Goal: Transaction & Acquisition: Download file/media

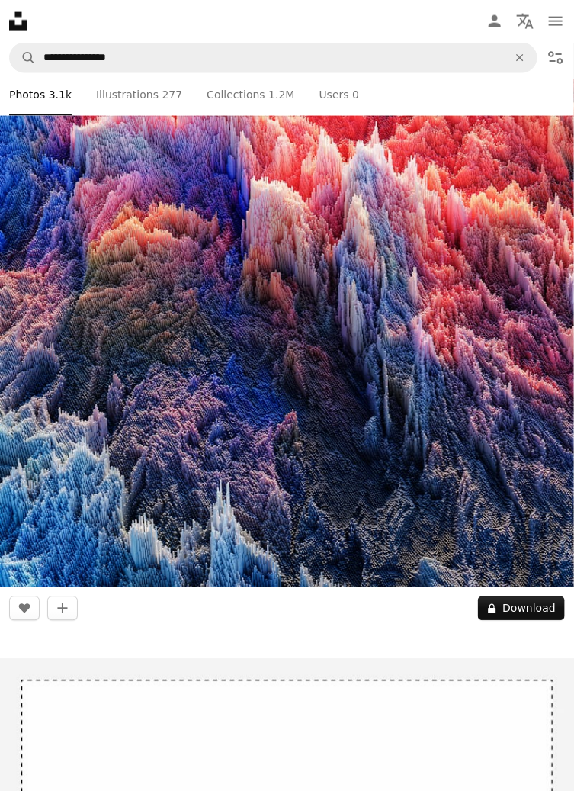
scroll to position [544, 0]
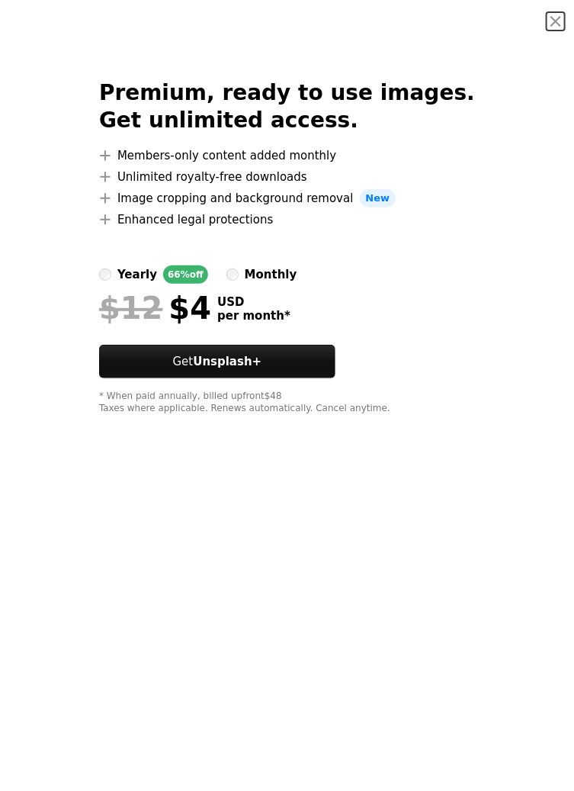
click at [557, 21] on button "An X shape" at bounding box center [556, 21] width 18 height 18
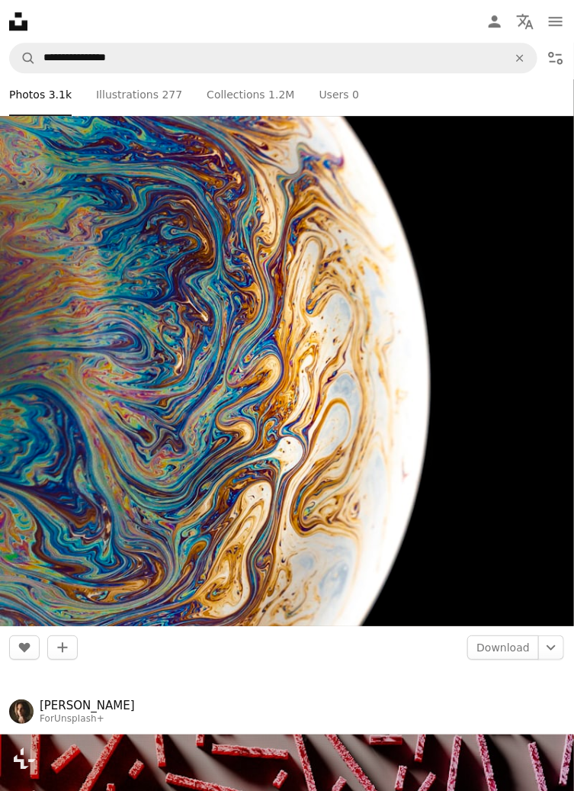
scroll to position [8007, 0]
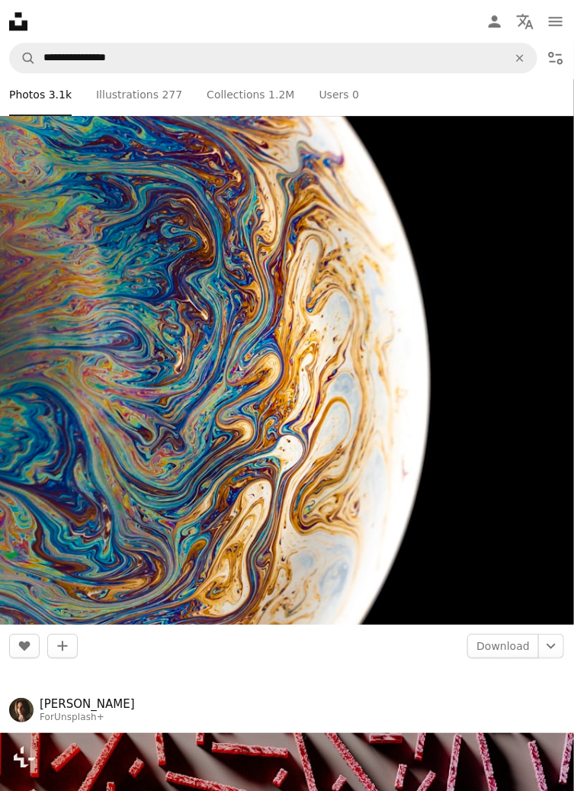
click at [517, 268] on img at bounding box center [287, 265] width 574 height 719
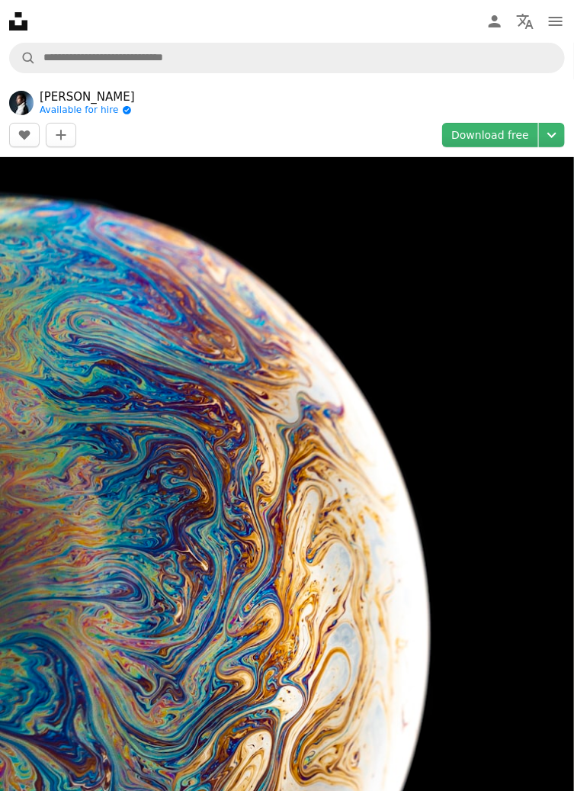
click at [505, 140] on link "Download free" at bounding box center [491, 135] width 96 height 24
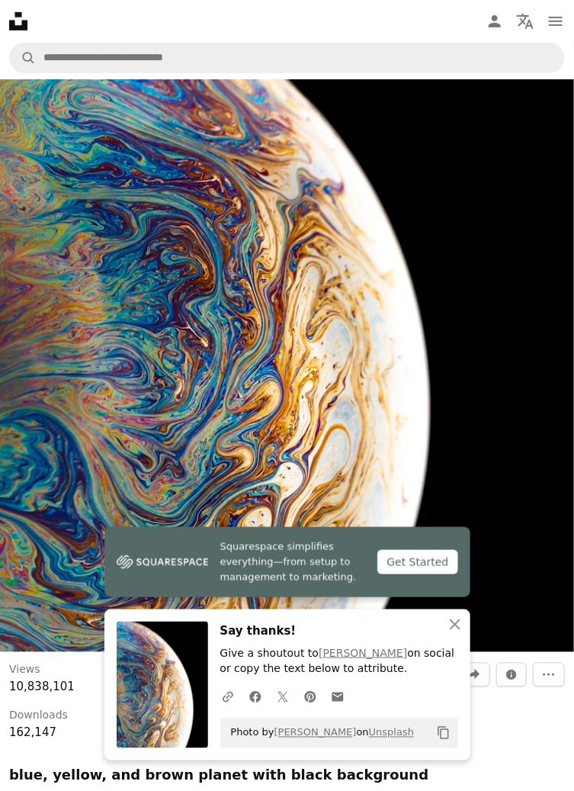
scroll to position [227, 0]
